Goal: Transaction & Acquisition: Purchase product/service

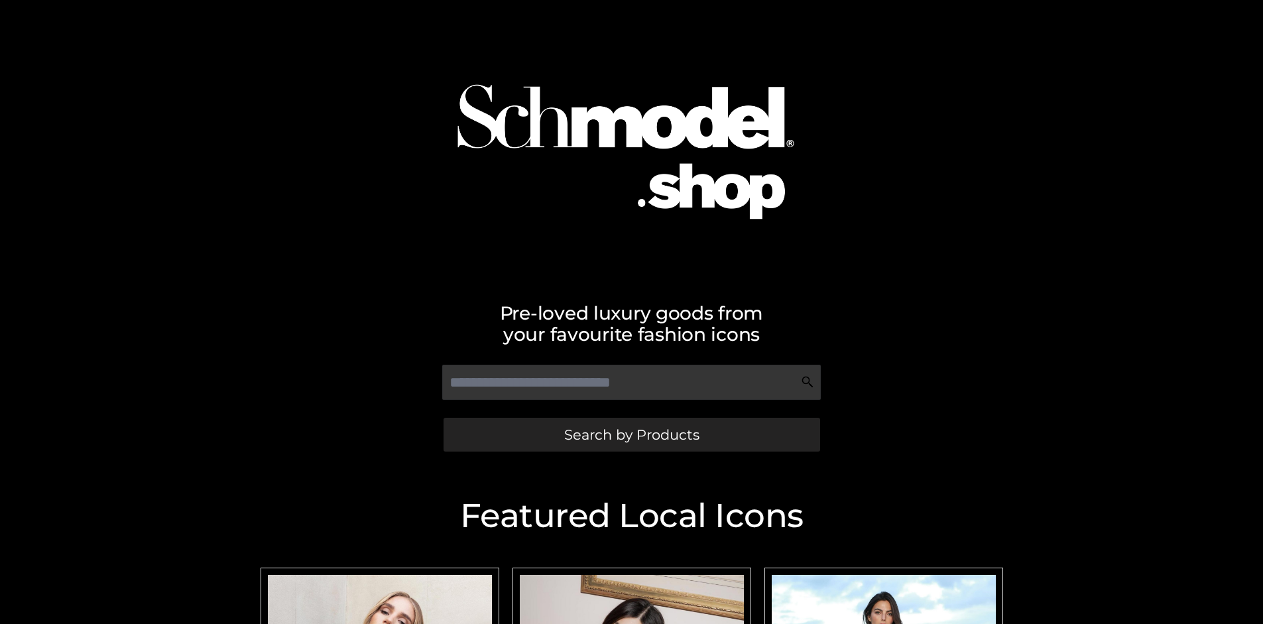
click at [631, 434] on span "Search by Products" at bounding box center [631, 435] width 135 height 14
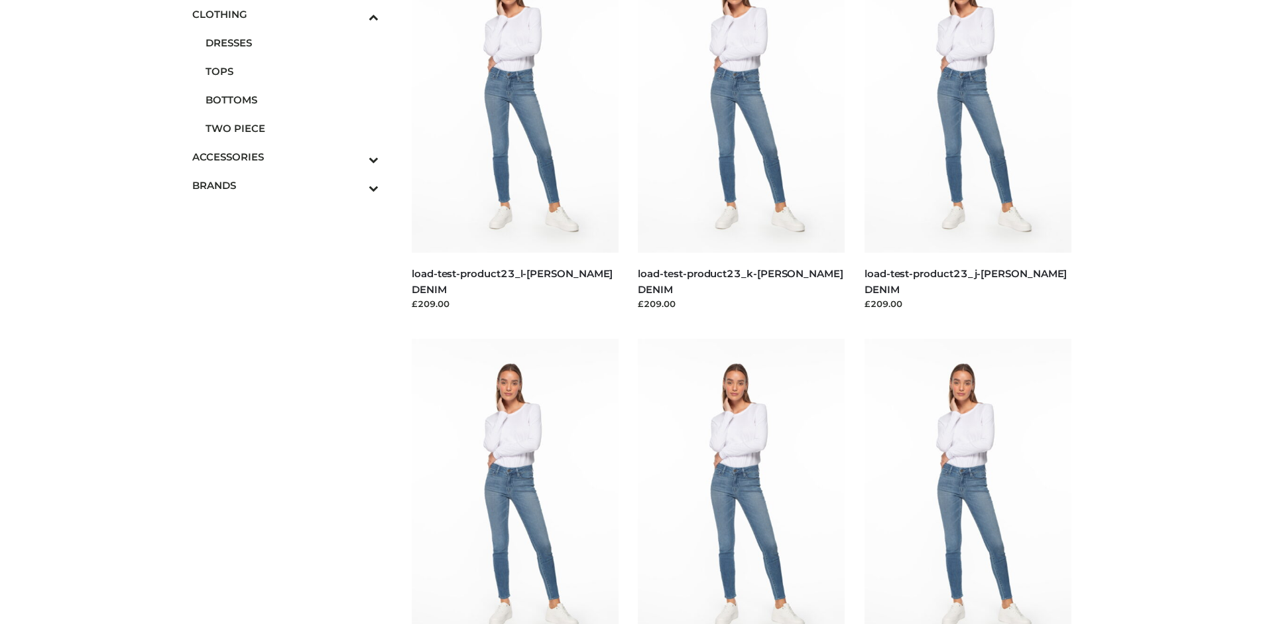
click at [292, 99] on span "BOTTOMS" at bounding box center [293, 99] width 174 height 15
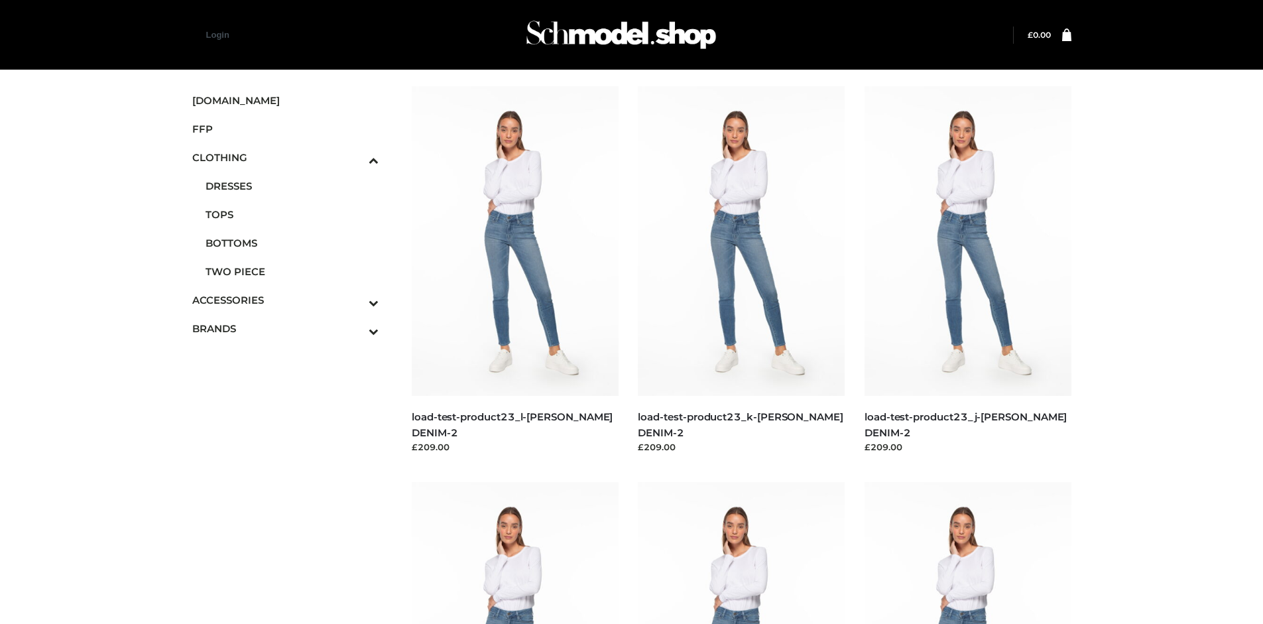
click at [968, 271] on img at bounding box center [968, 241] width 207 height 310
click at [741, 271] on img at bounding box center [741, 241] width 207 height 310
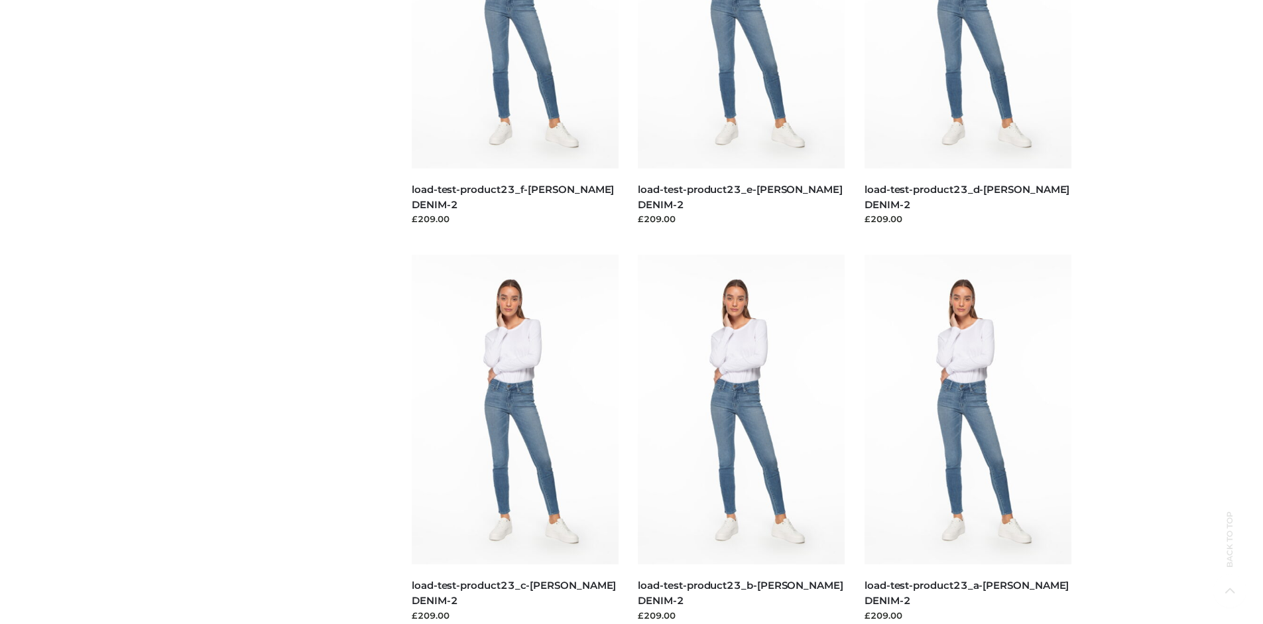
click at [968, 439] on img at bounding box center [968, 410] width 207 height 310
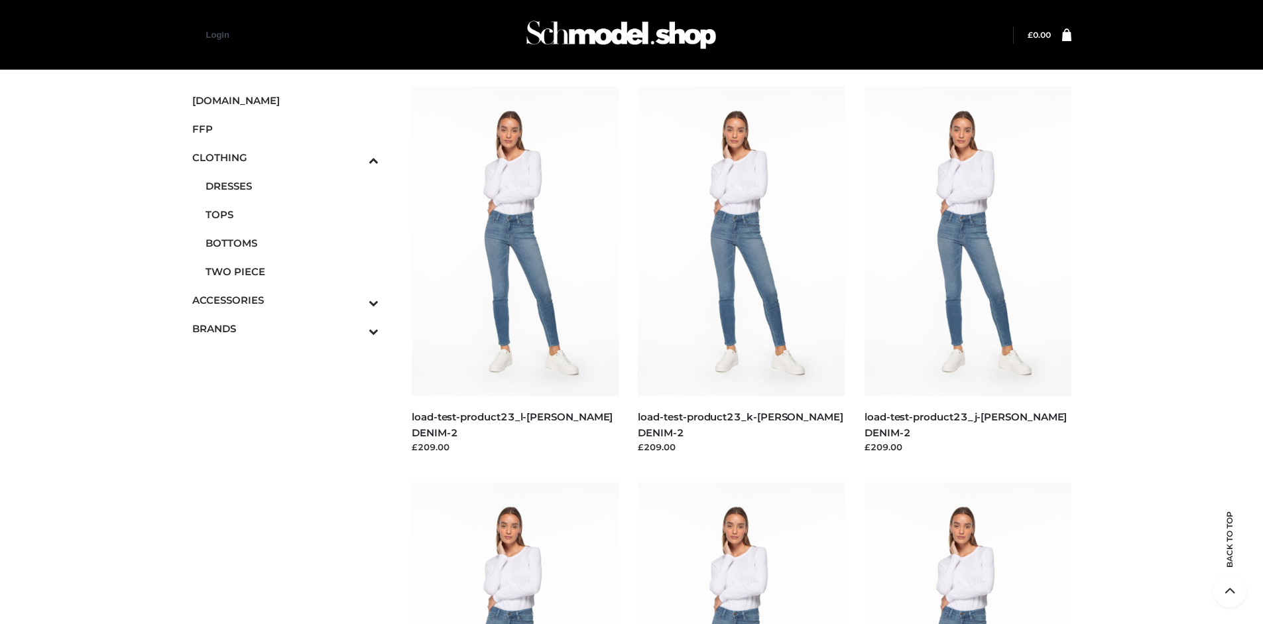
click at [355, 300] on icon "Toggle Submenu" at bounding box center [304, 302] width 149 height 15
click at [292, 243] on span "JEWELRY" at bounding box center [293, 242] width 174 height 15
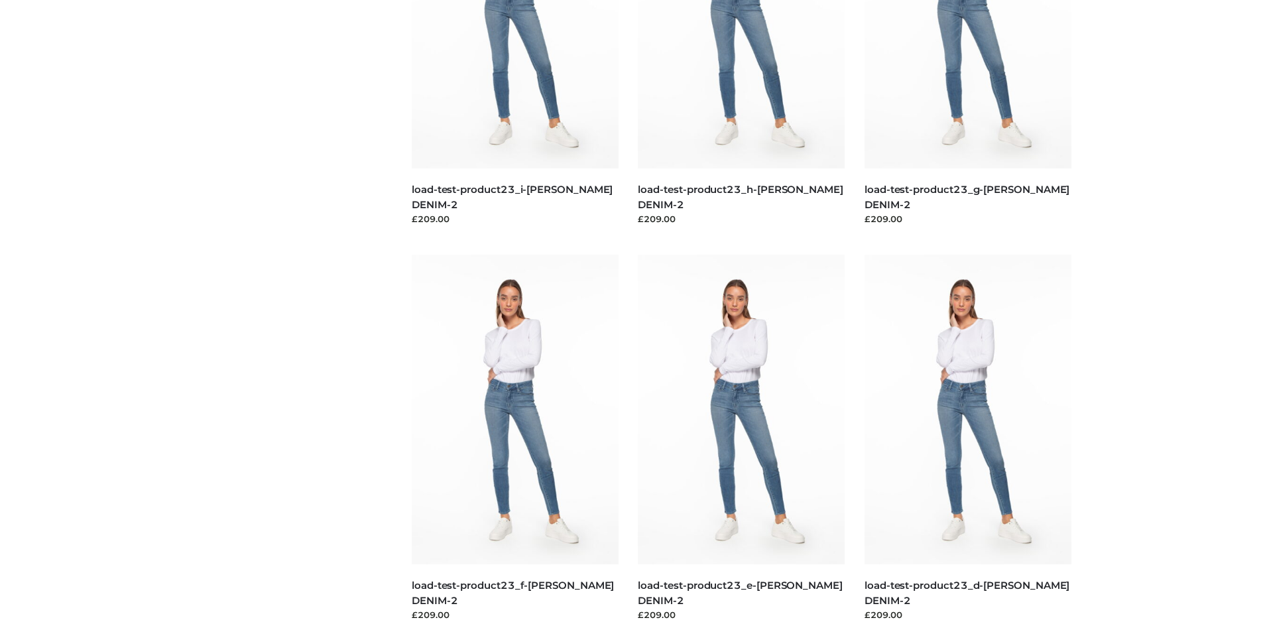
click at [741, 439] on img at bounding box center [741, 410] width 207 height 310
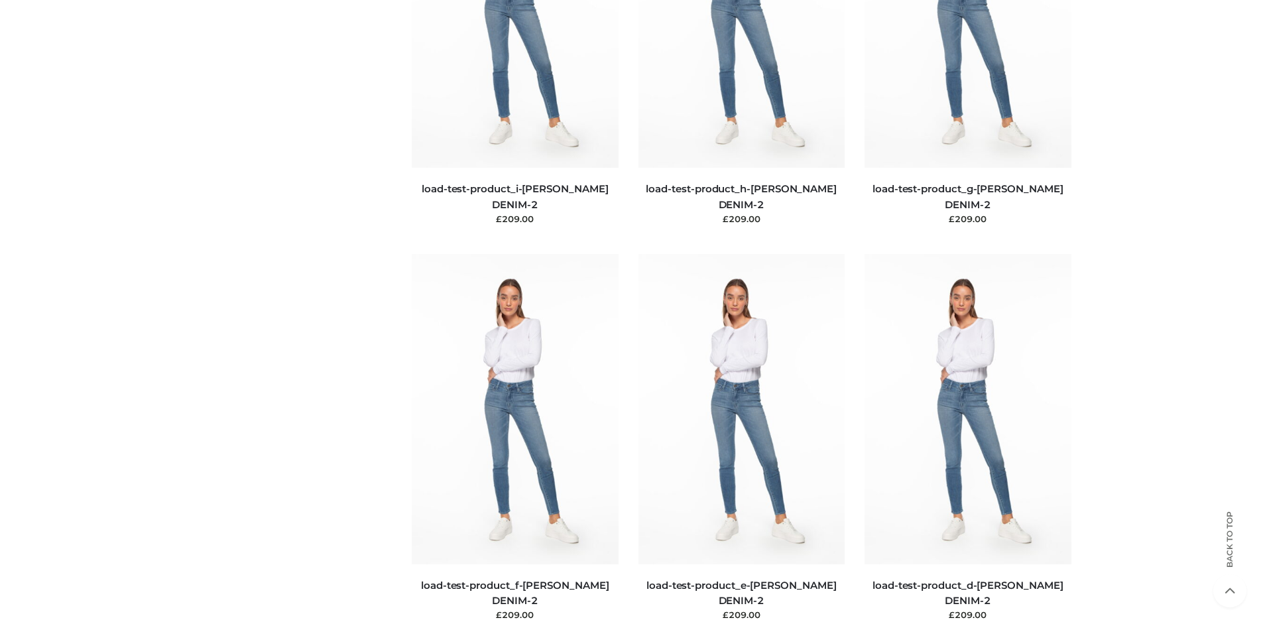
click at [968, 438] on img at bounding box center [968, 409] width 207 height 310
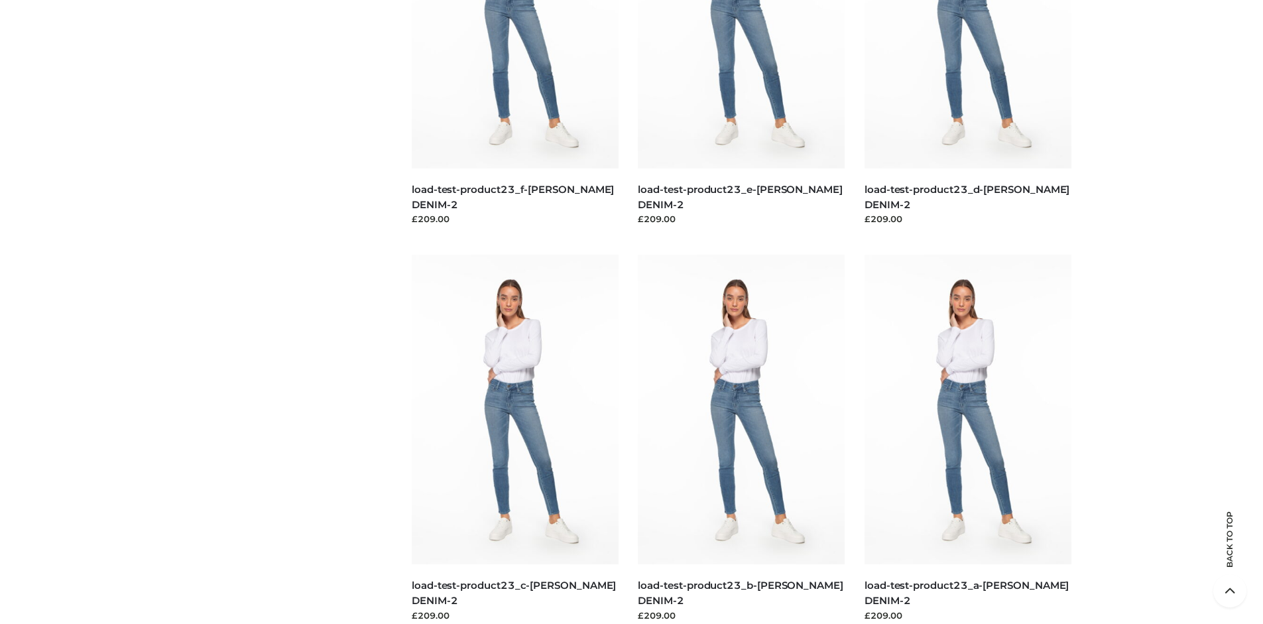
click at [741, 439] on img at bounding box center [741, 410] width 207 height 310
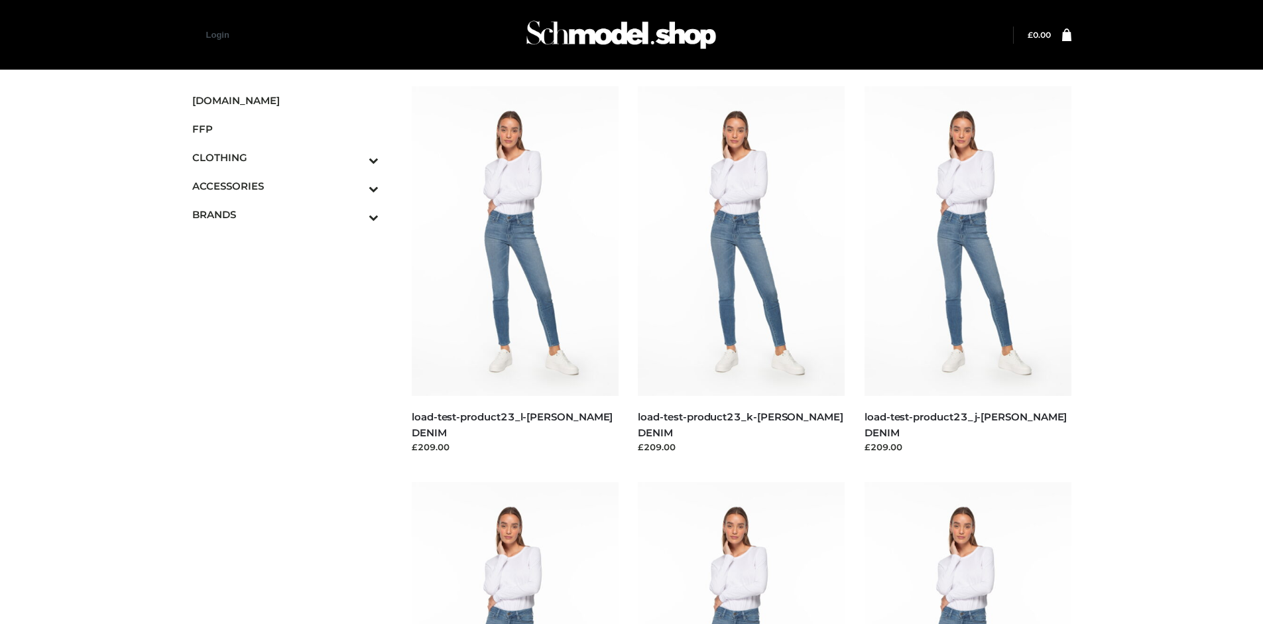
click at [285, 129] on span "FFP" at bounding box center [285, 128] width 187 height 15
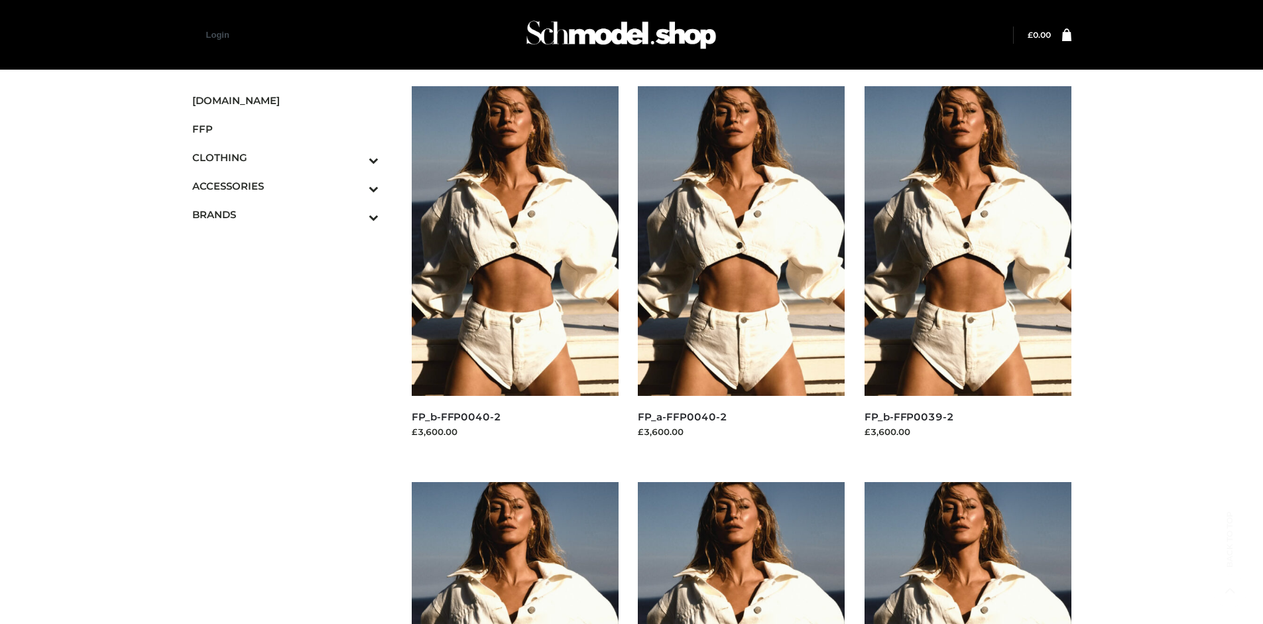
scroll to position [1020, 0]
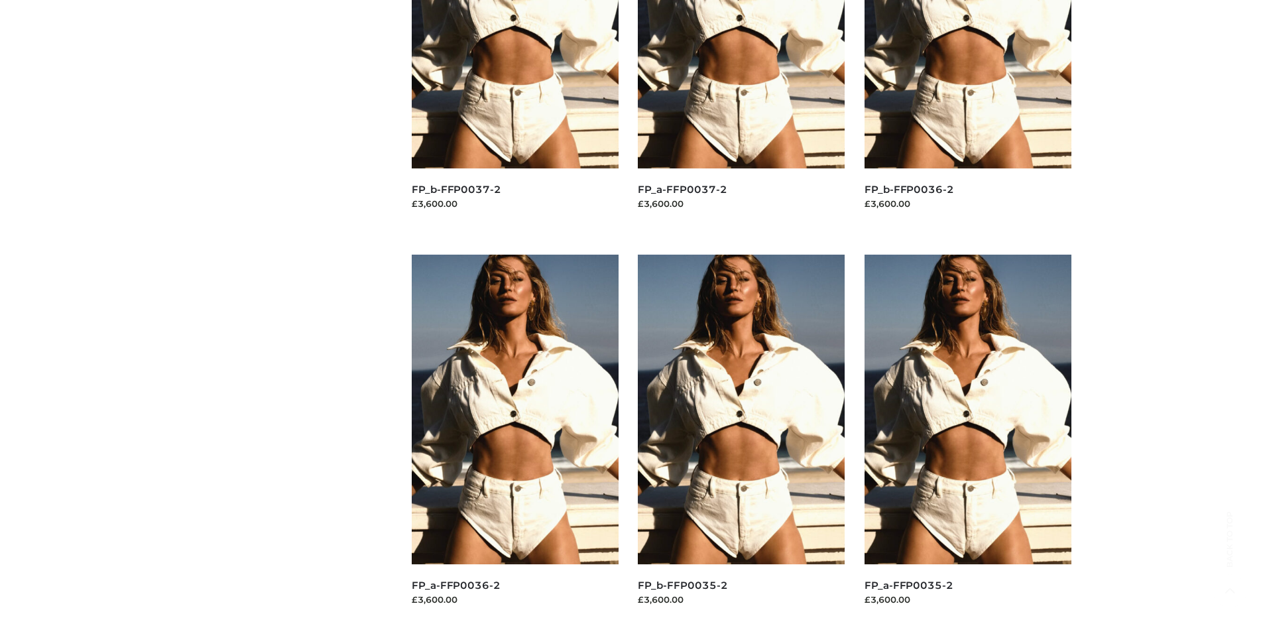
click at [968, 439] on img at bounding box center [968, 410] width 207 height 310
click at [741, 439] on img at bounding box center [741, 410] width 207 height 310
click at [515, 439] on img at bounding box center [515, 410] width 207 height 310
click at [968, 439] on img at bounding box center [968, 410] width 207 height 310
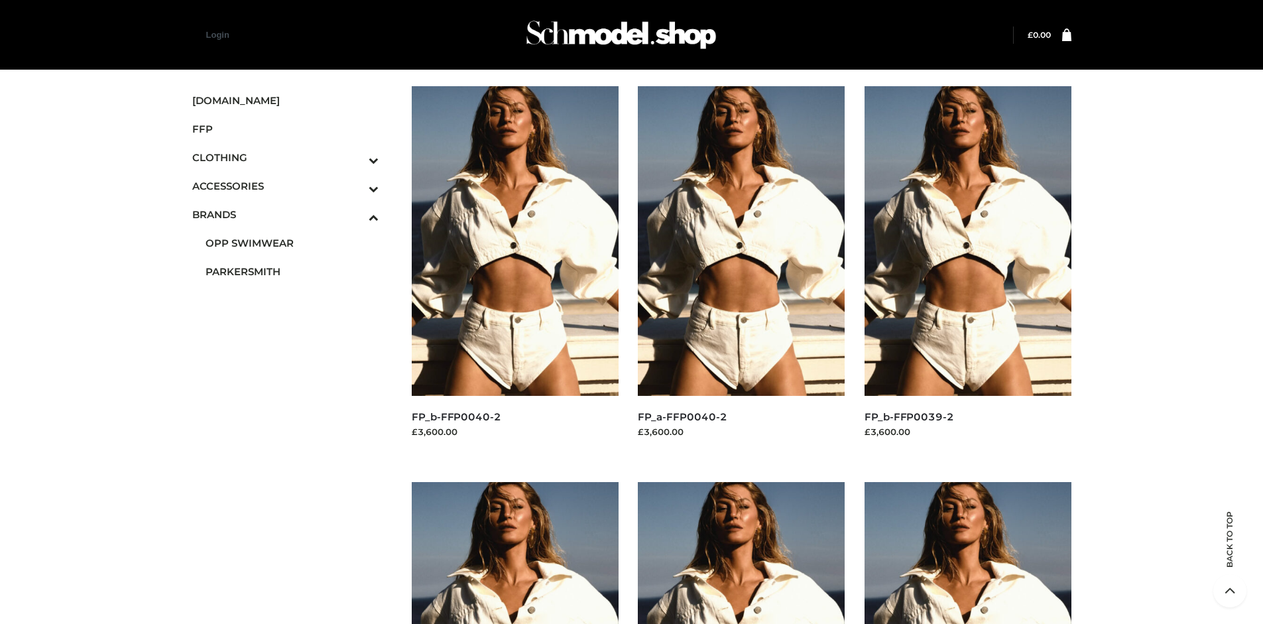
click at [292, 271] on span "PARKERSMITH" at bounding box center [293, 271] width 174 height 15
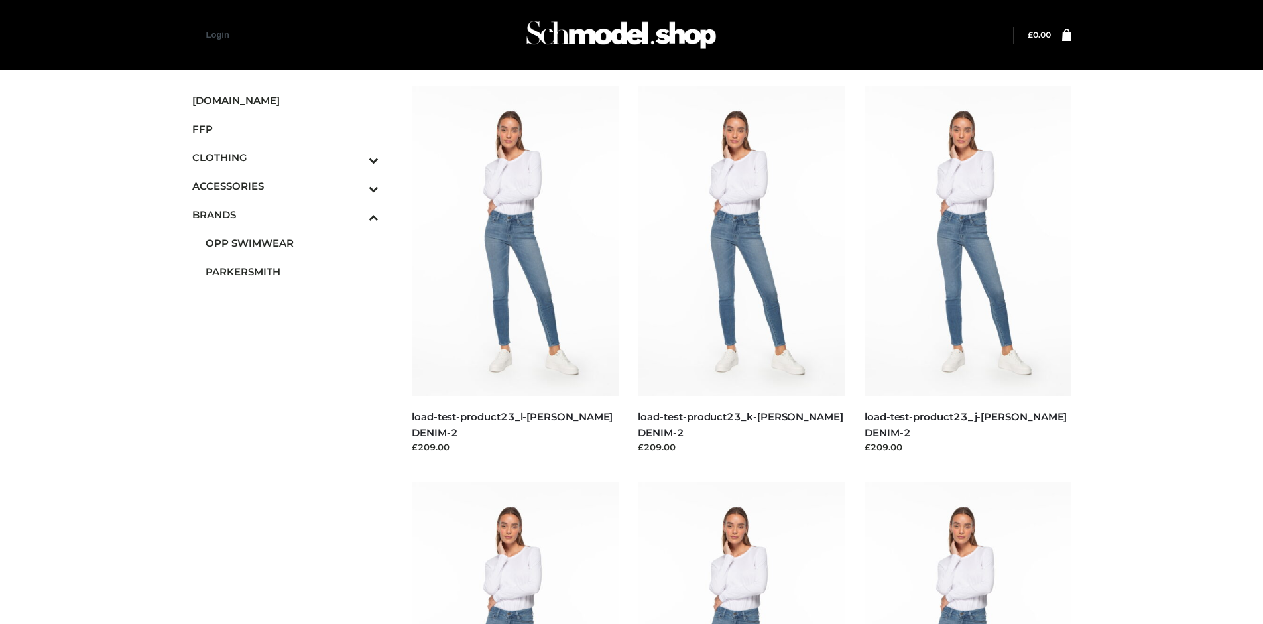
scroll to position [1020, 0]
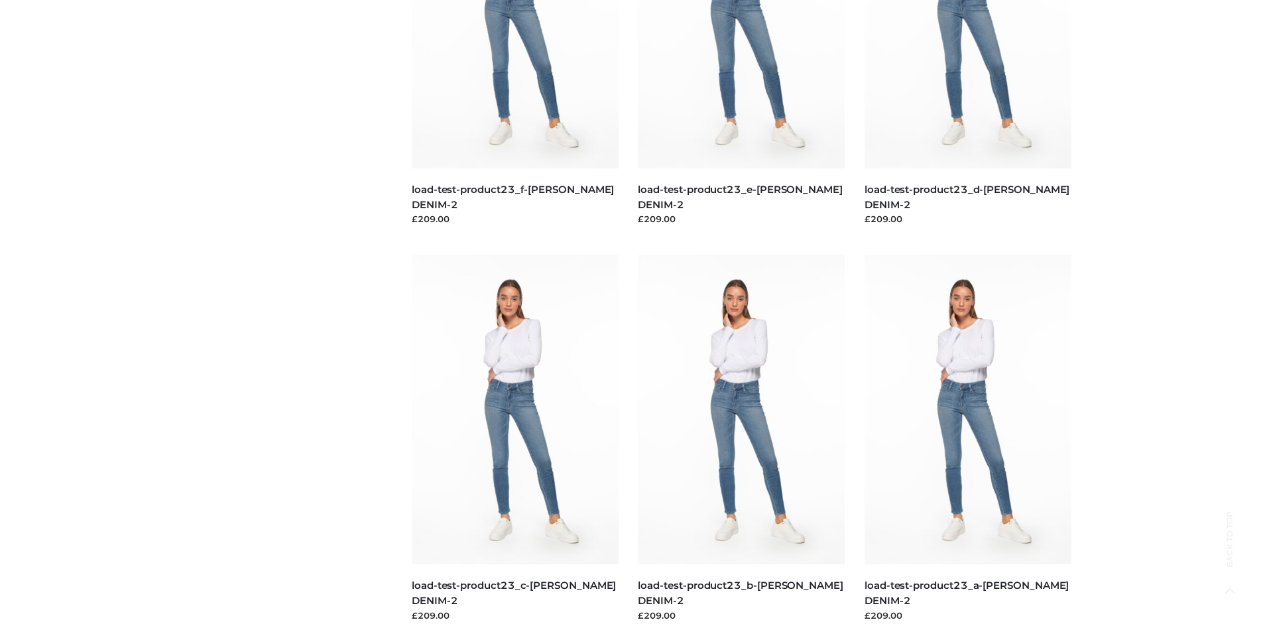
click at [741, 439] on img at bounding box center [741, 410] width 207 height 310
click at [968, 439] on img at bounding box center [968, 410] width 207 height 310
click at [741, 439] on img at bounding box center [741, 410] width 207 height 310
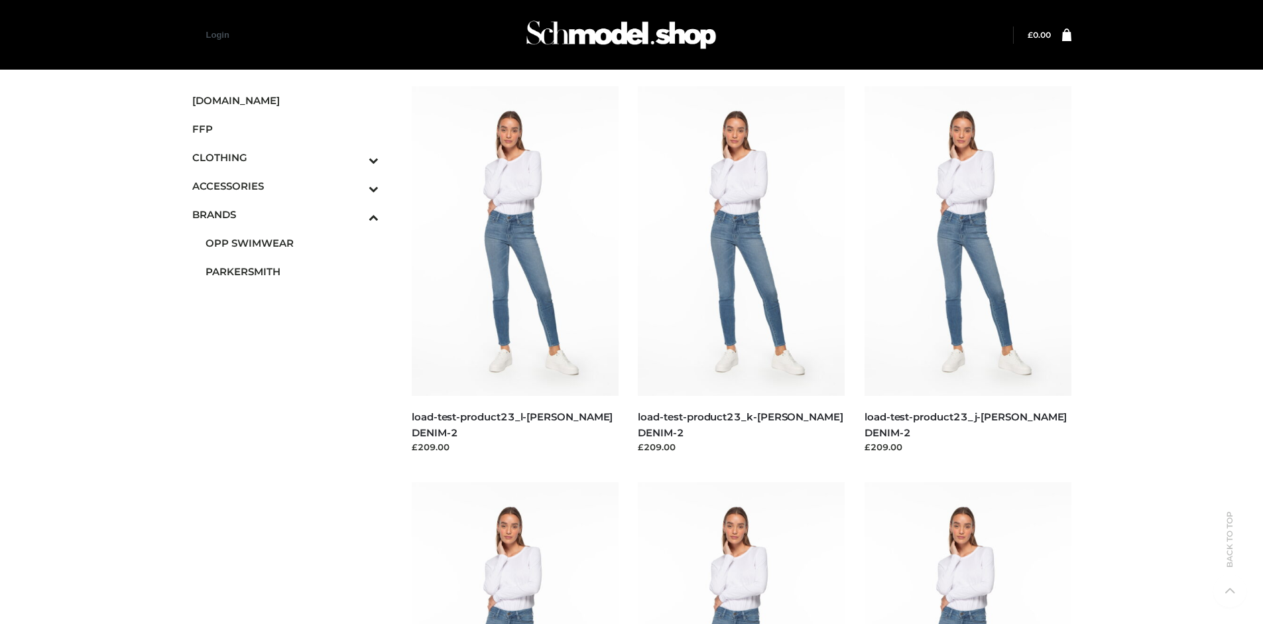
click at [515, 271] on img at bounding box center [515, 241] width 207 height 310
